Goal: Find specific page/section: Find specific page/section

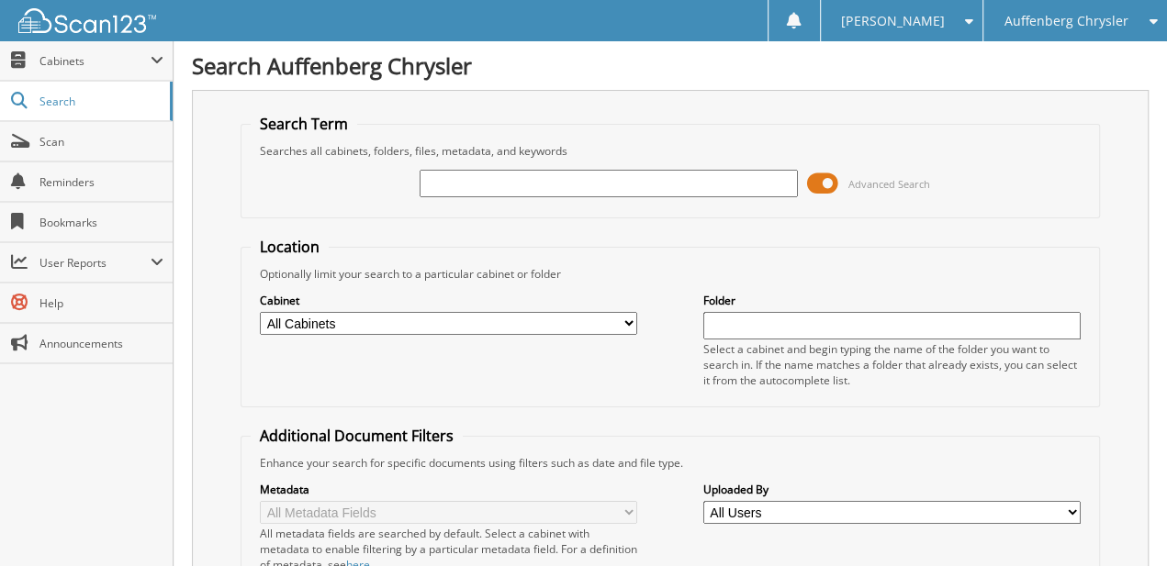
click at [484, 180] on input "text" at bounding box center [608, 184] width 377 height 28
click at [106, 134] on span "Scan" at bounding box center [101, 142] width 124 height 16
